Goal: Information Seeking & Learning: Learn about a topic

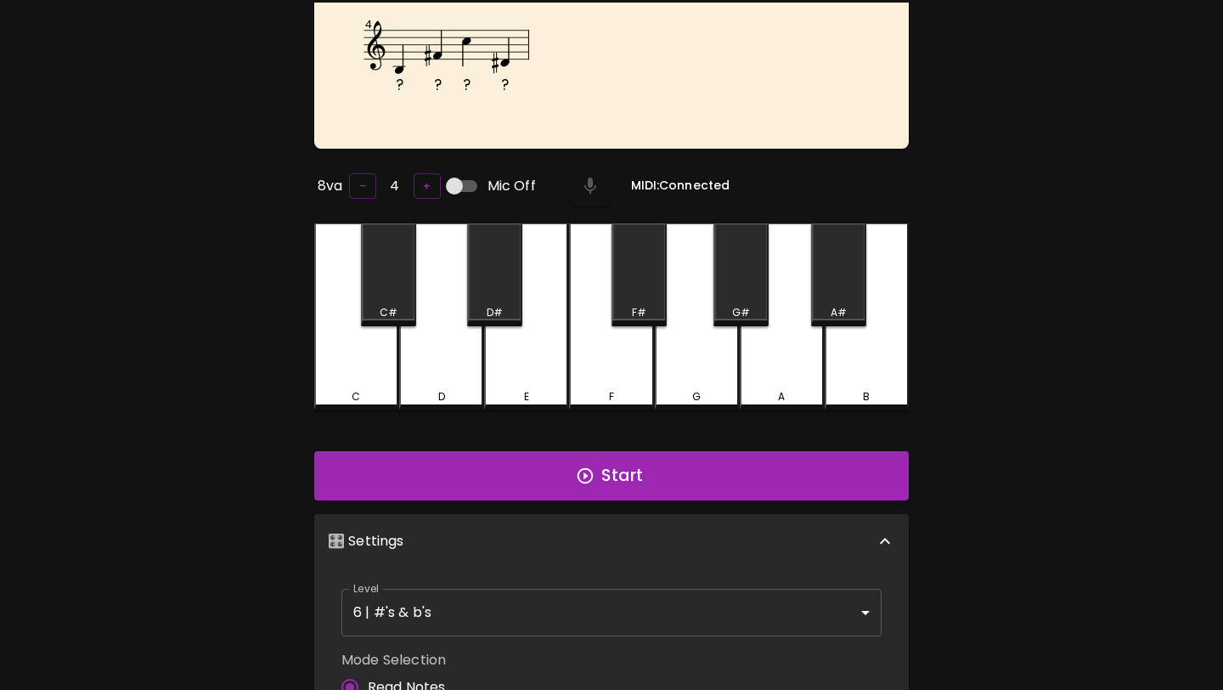
scroll to position [124, 0]
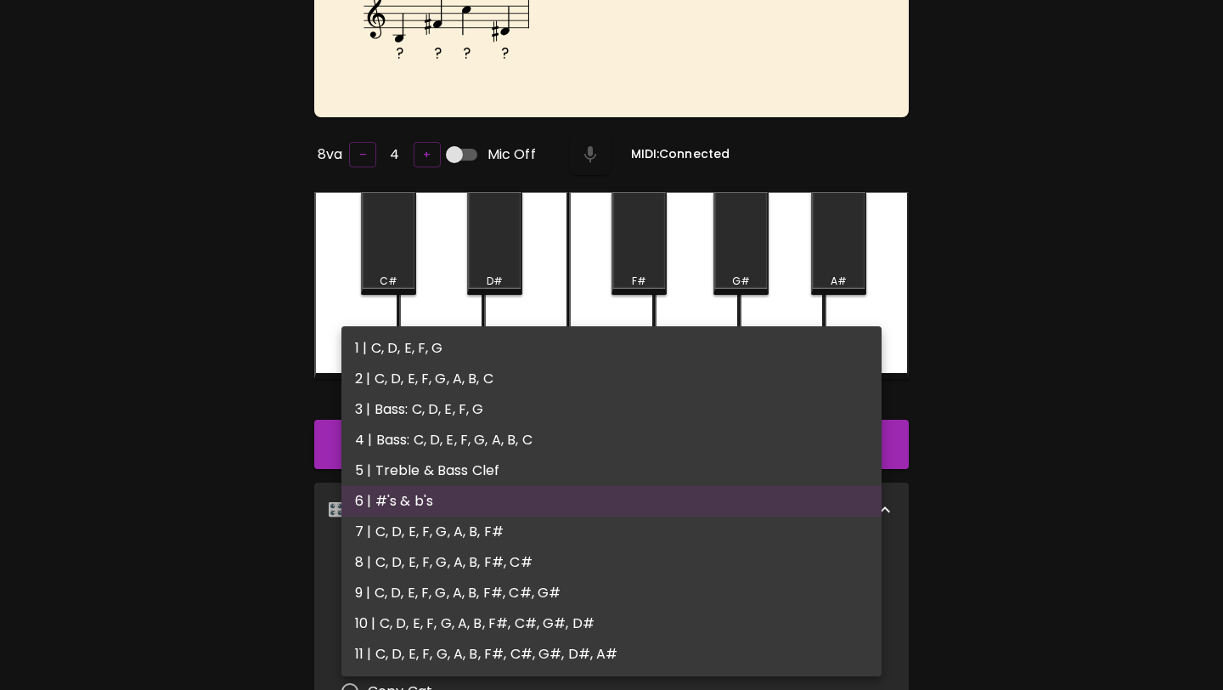
click at [516, 586] on body "🎹 PitchCraft About Badges Wizard Reading Log Out D# A C G# F# G# A# F# G# ? ? ?…" at bounding box center [611, 489] width 1223 height 1226
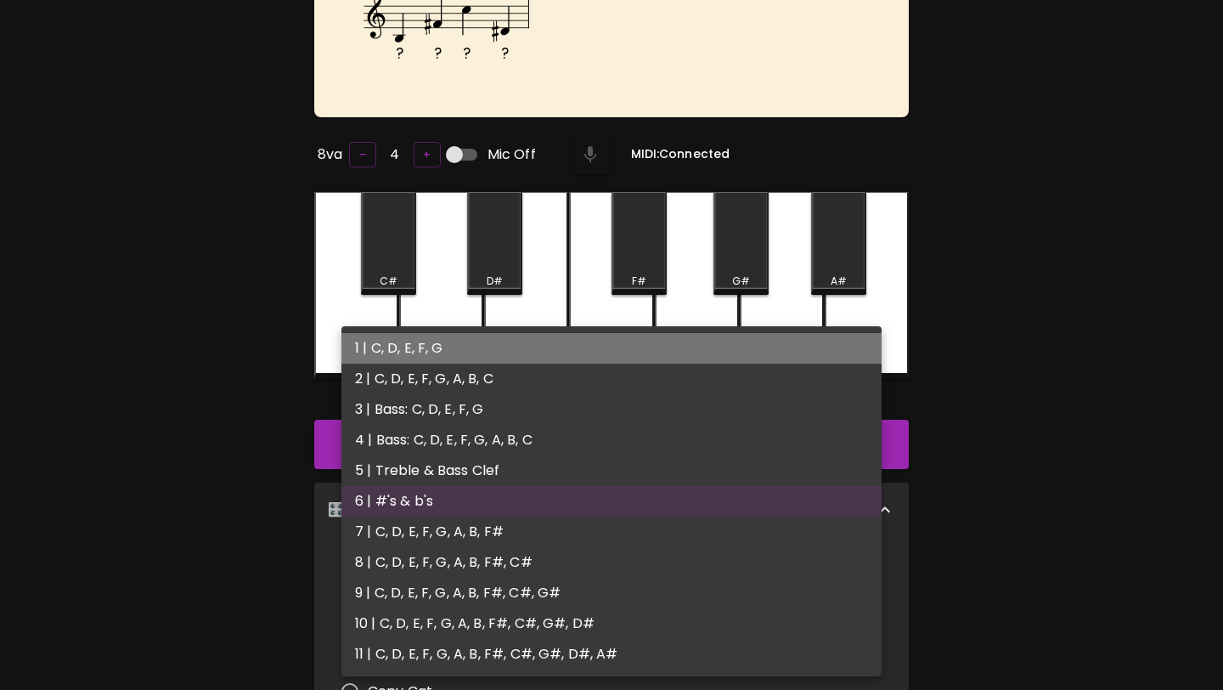
click at [557, 345] on li "1 | C, D, E, F, G" at bounding box center [611, 348] width 540 height 31
type input "1"
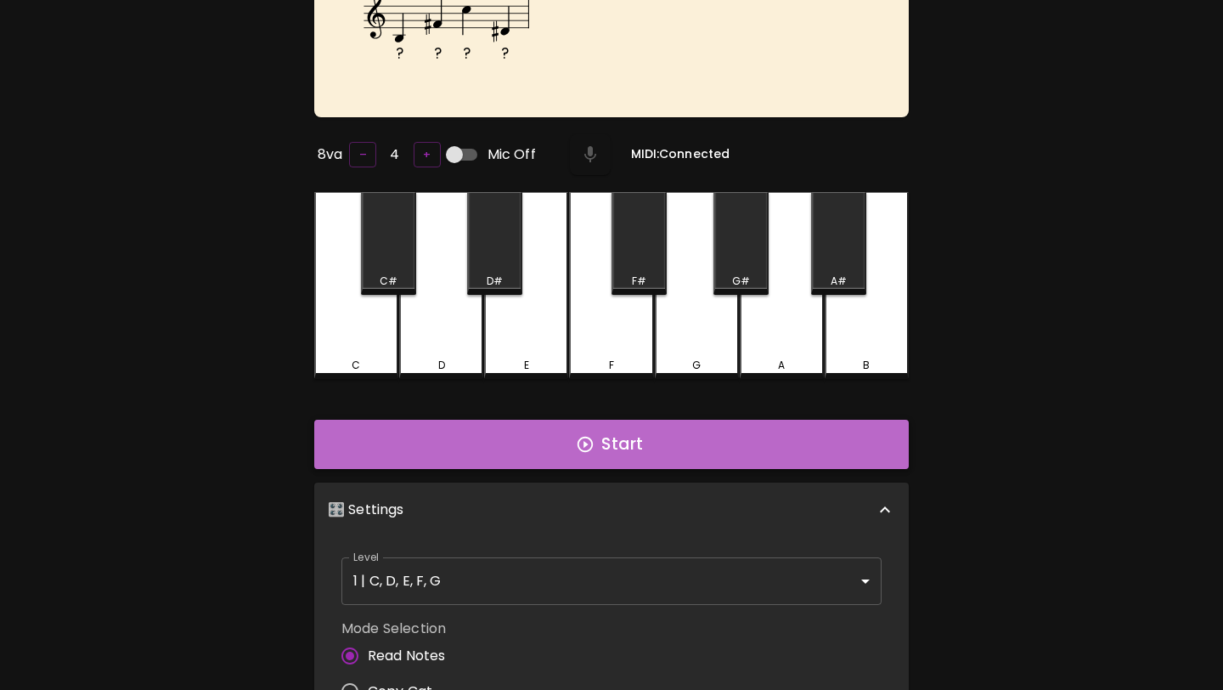
click at [543, 443] on button "Start" at bounding box center [611, 444] width 595 height 49
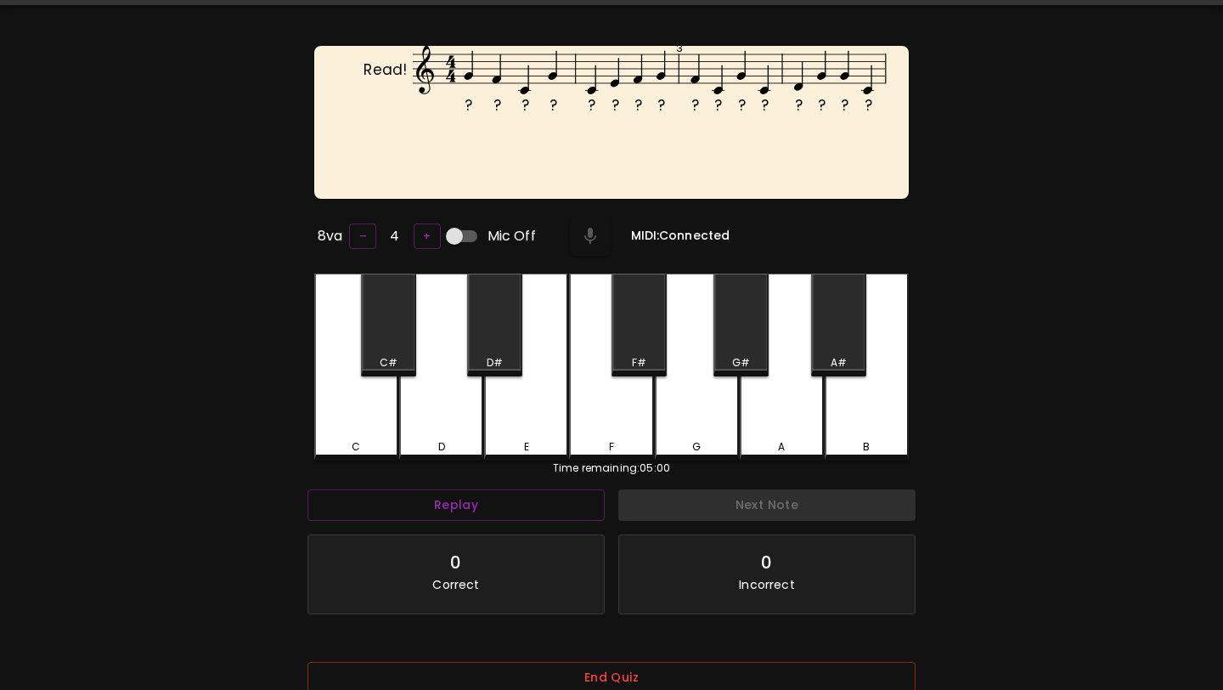
scroll to position [0, 0]
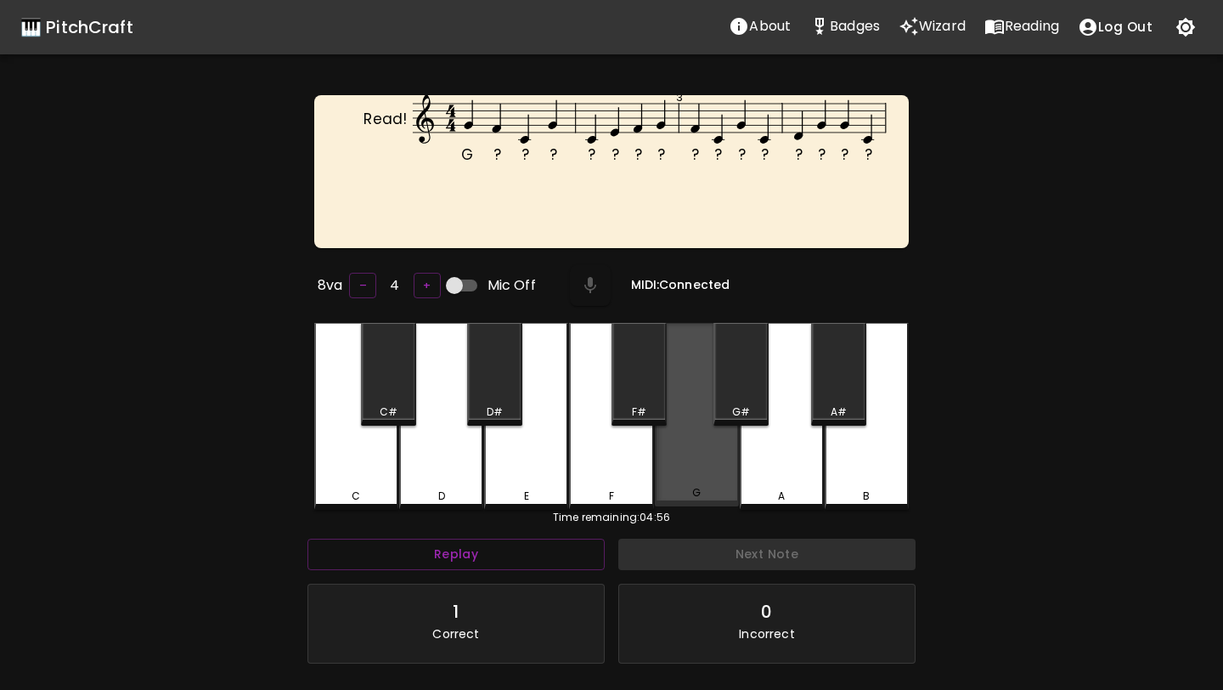
click at [685, 428] on div "G" at bounding box center [697, 414] width 84 height 183
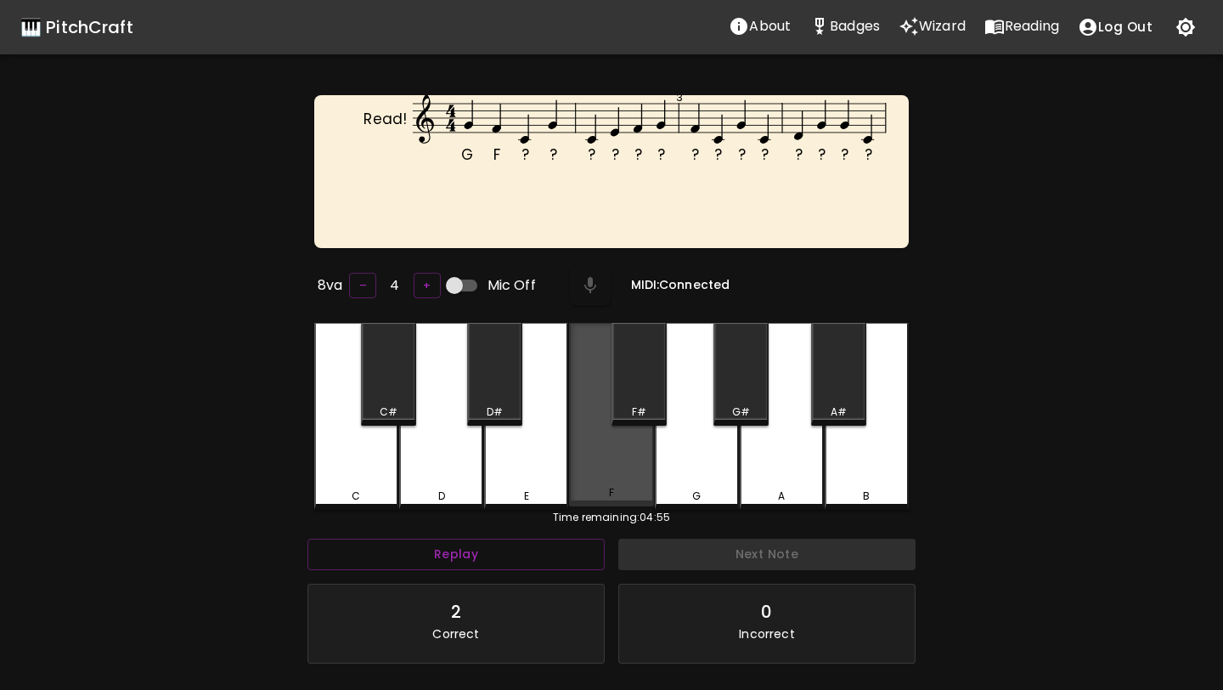
click at [631, 442] on div "F" at bounding box center [611, 414] width 84 height 183
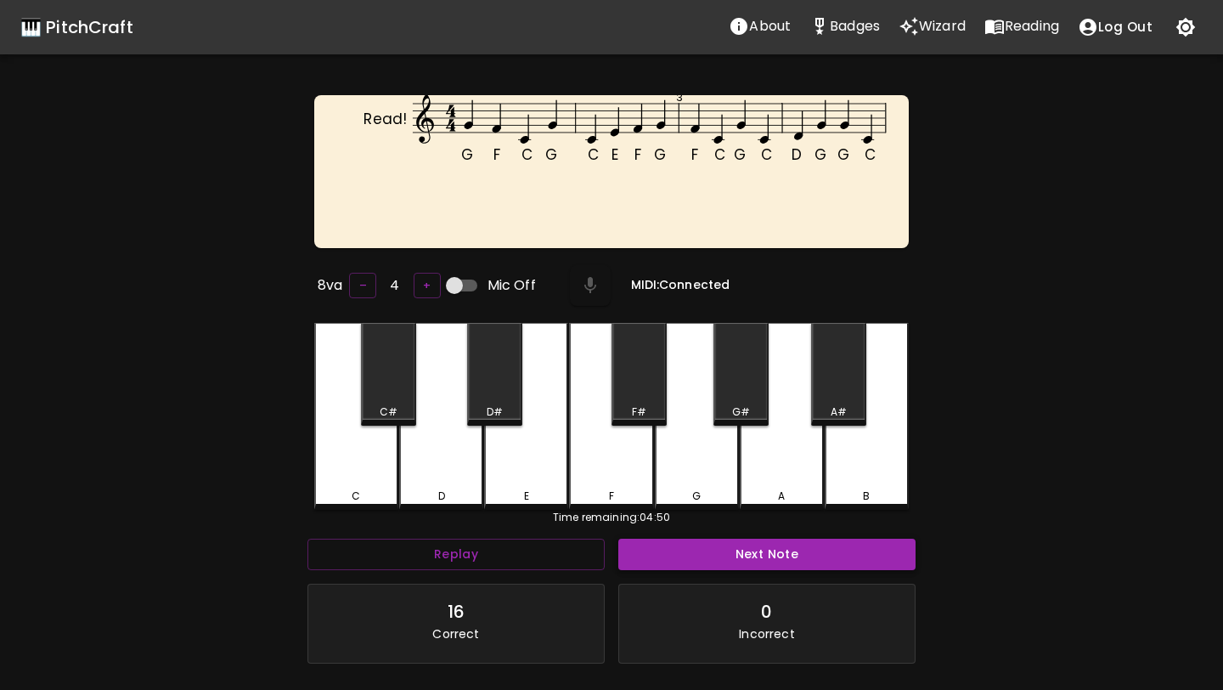
click at [651, 540] on button "Next Note" at bounding box center [766, 554] width 297 height 31
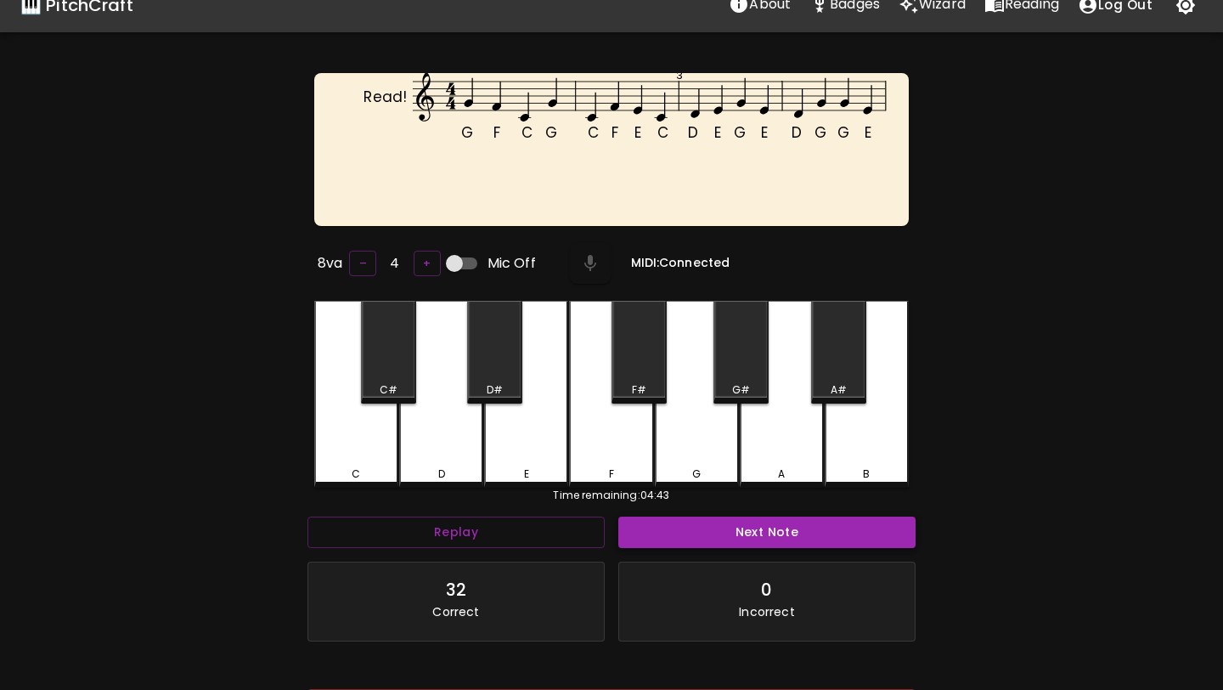
scroll to position [14, 0]
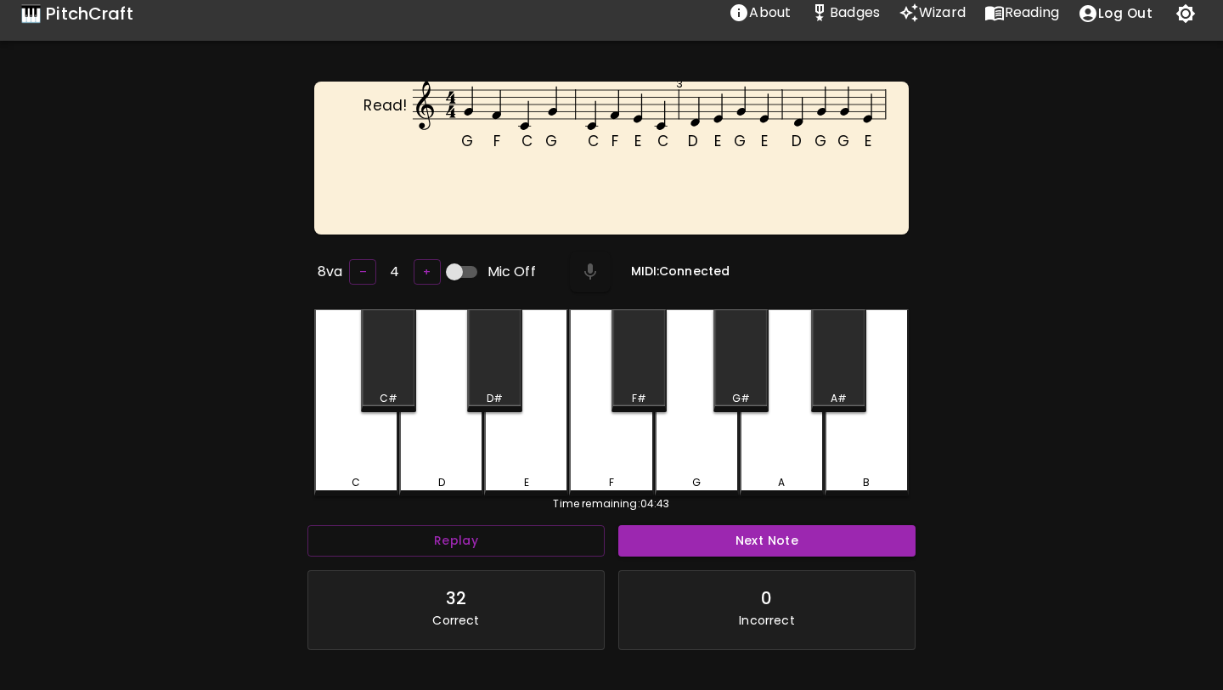
click at [933, 13] on p "Wizard" at bounding box center [942, 13] width 47 height 20
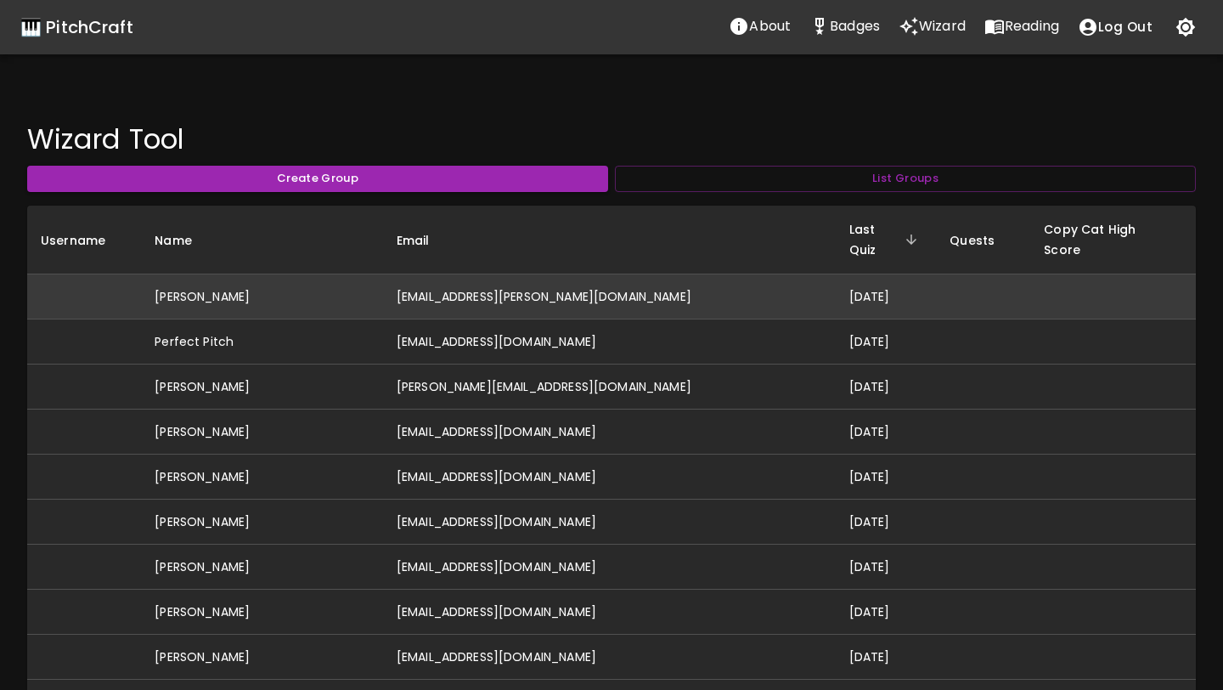
click at [633, 274] on td "[EMAIL_ADDRESS][PERSON_NAME][DOMAIN_NAME]" at bounding box center [609, 296] width 453 height 45
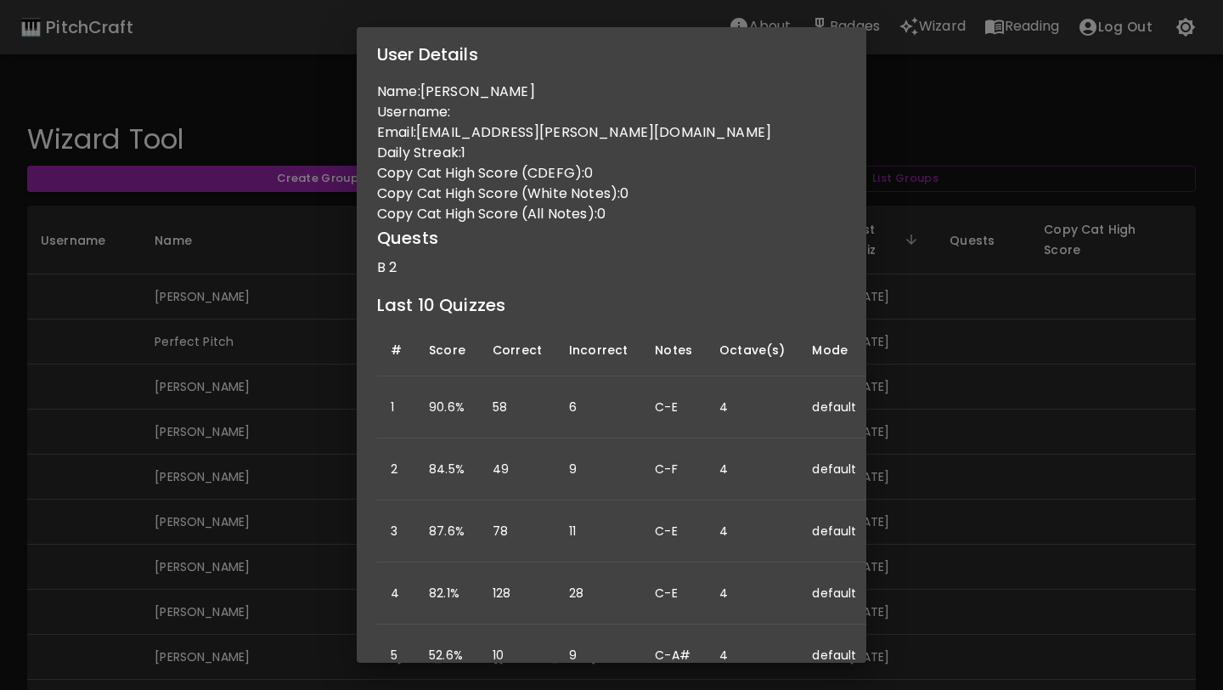
scroll to position [0, 165]
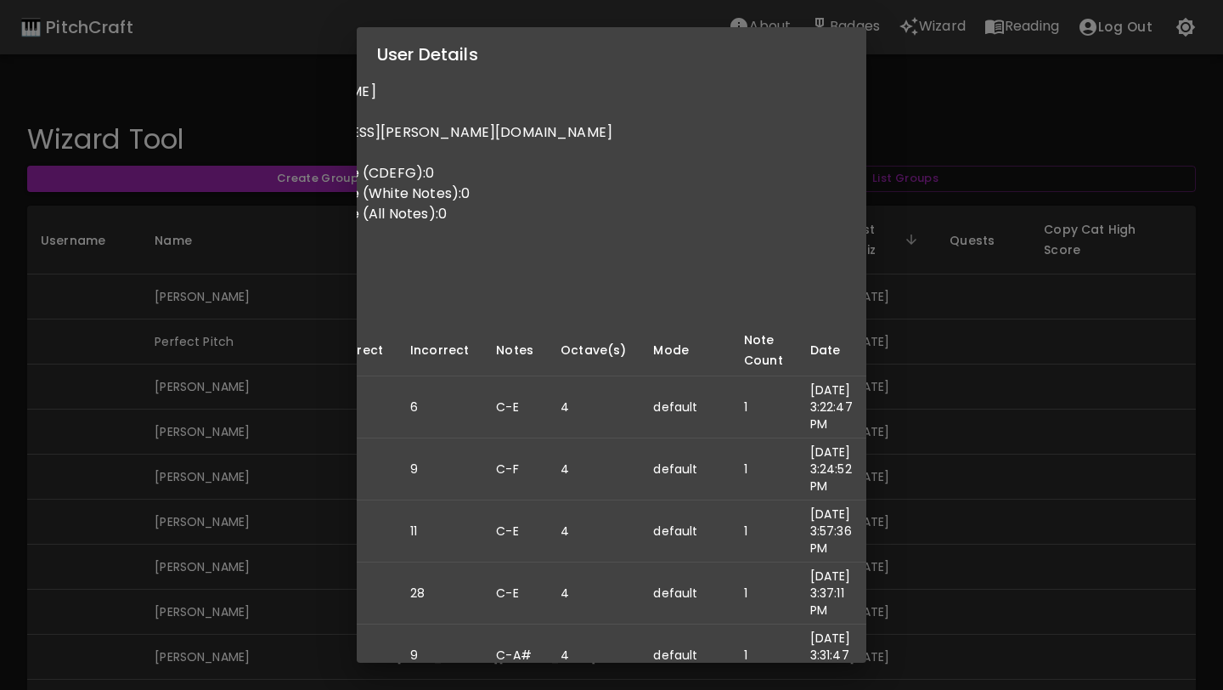
click at [916, 443] on div "User Details Name: [PERSON_NAME] Username: Email: [PERSON_NAME][EMAIL_ADDRESS][…" at bounding box center [611, 345] width 1223 height 690
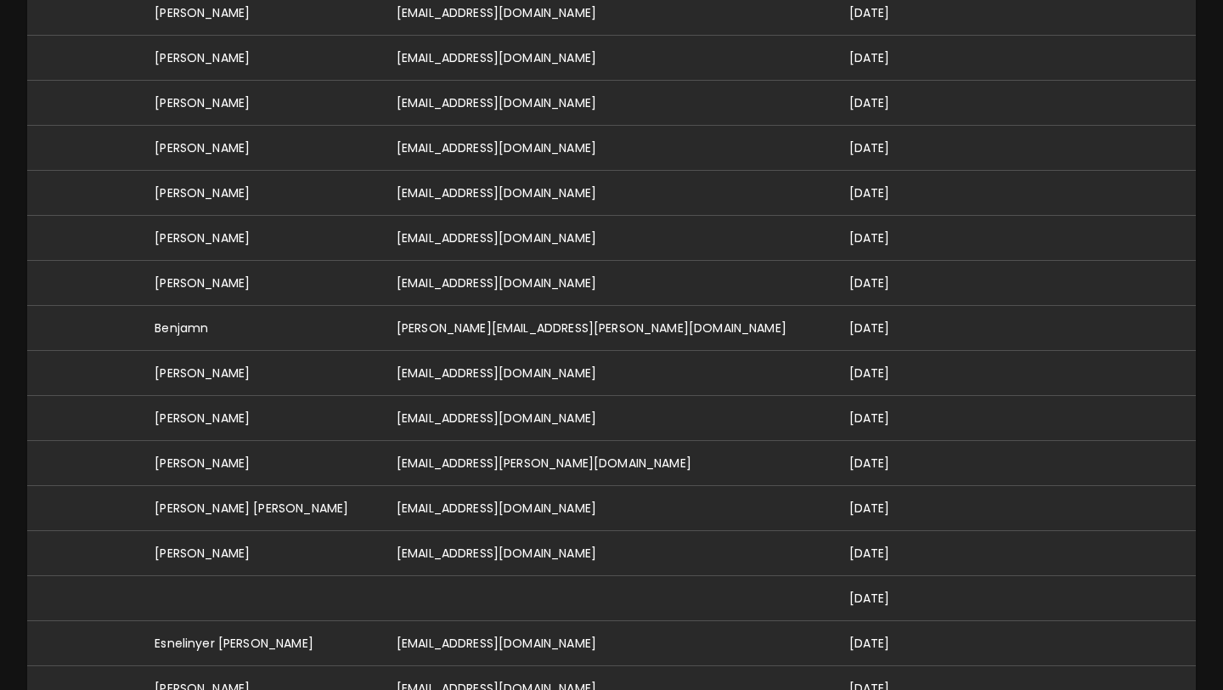
scroll to position [0, 0]
